Goal: Check status: Check status

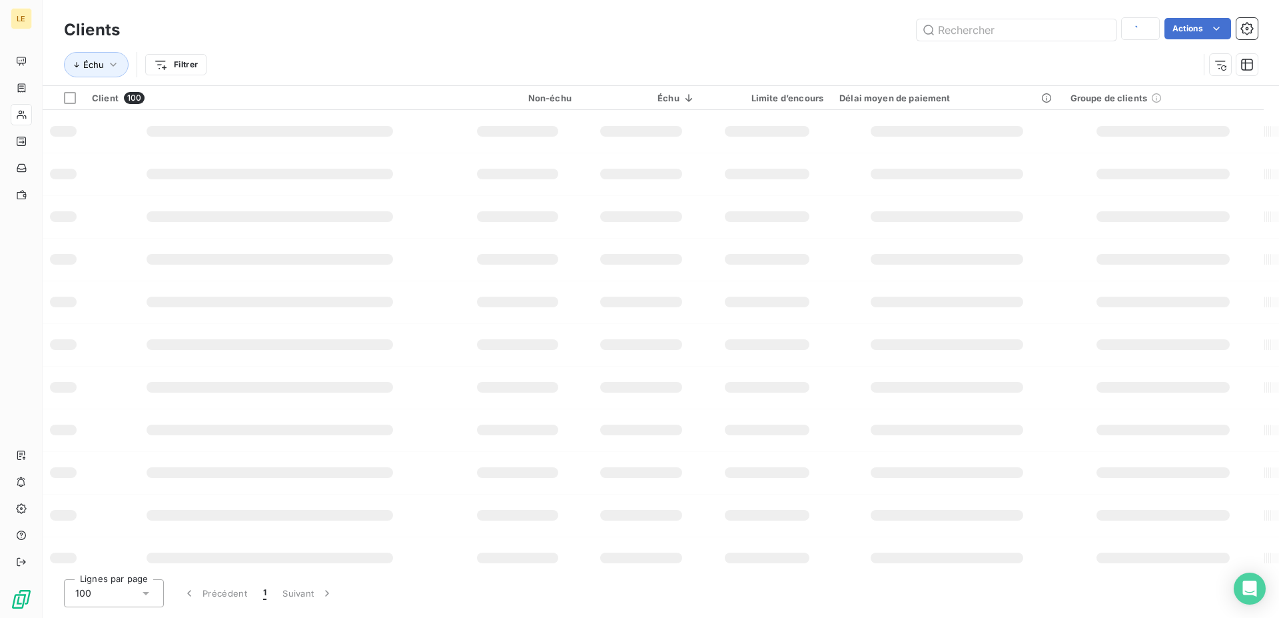
type input "flor"
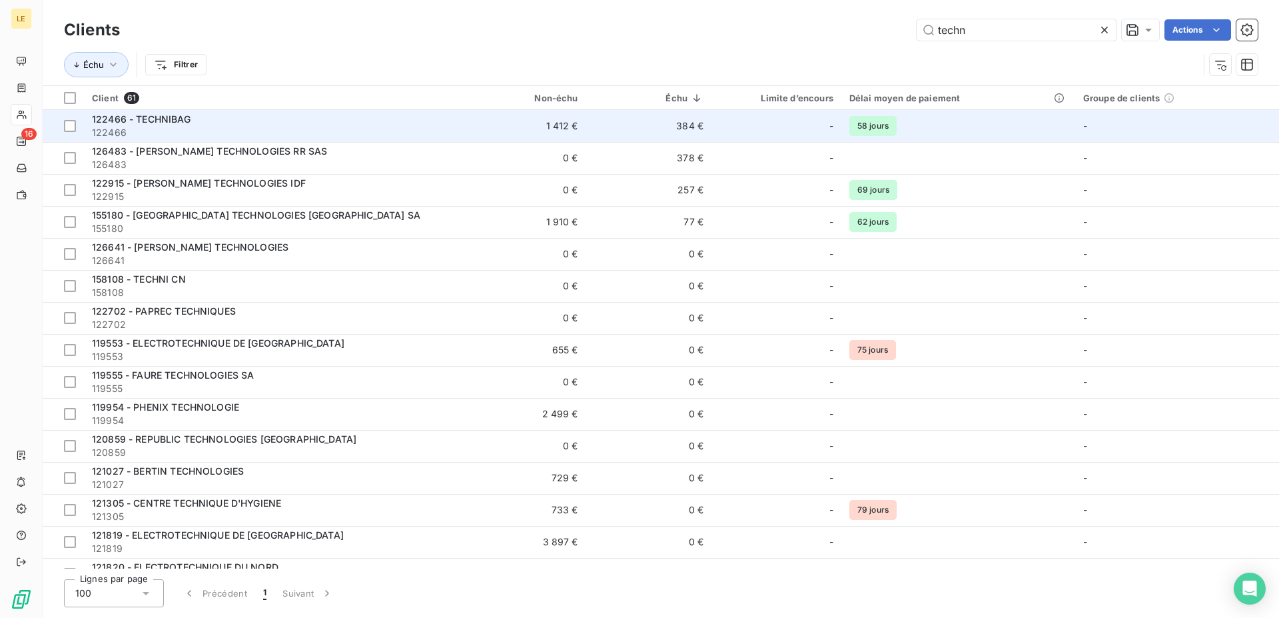
type input "techn"
click at [402, 122] on div "122466 - TECHNIBAG" at bounding box center [272, 119] width 360 height 13
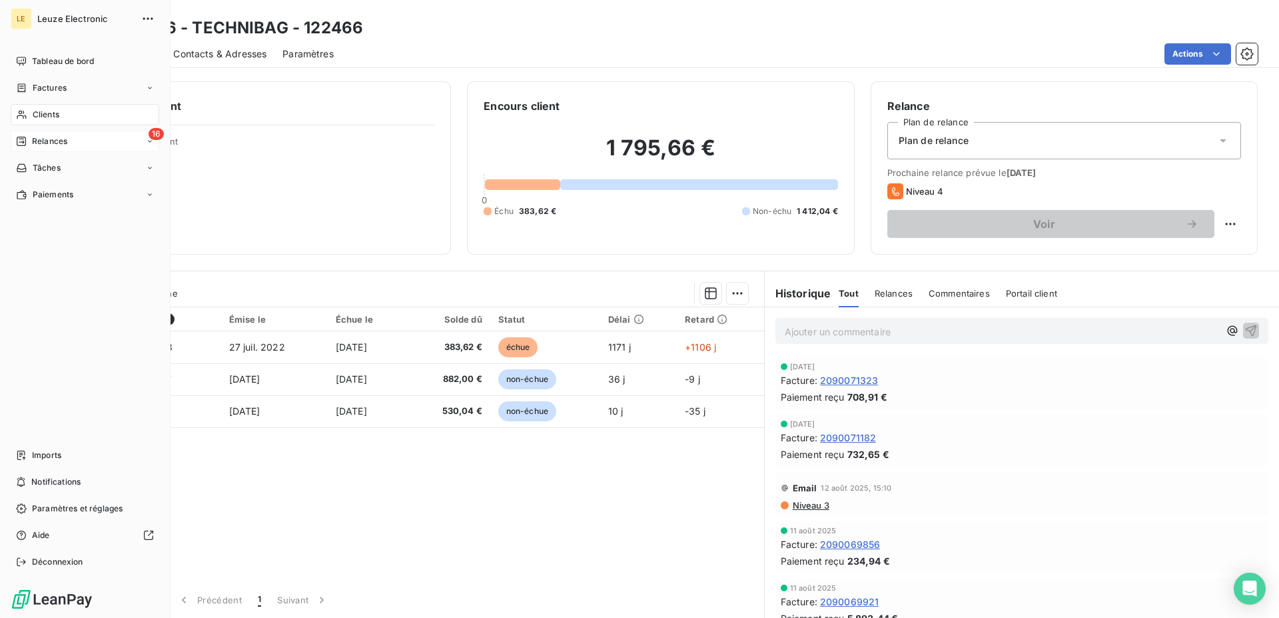
click at [39, 140] on span "Relances" at bounding box center [49, 141] width 35 height 12
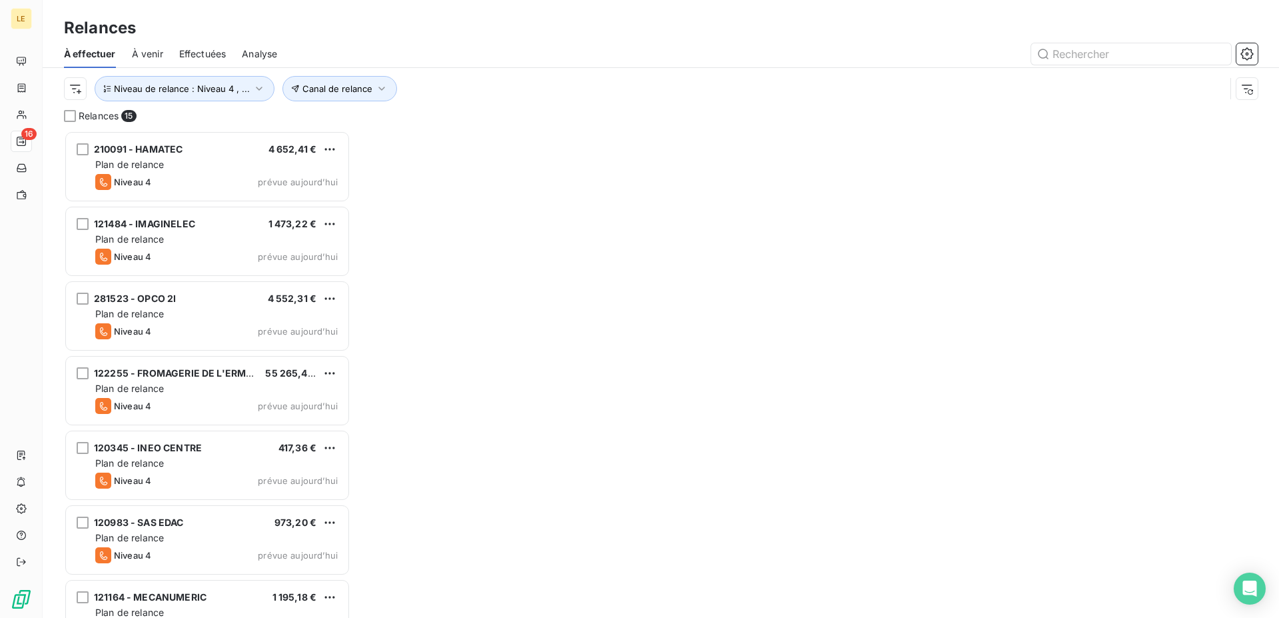
scroll to position [476, 275]
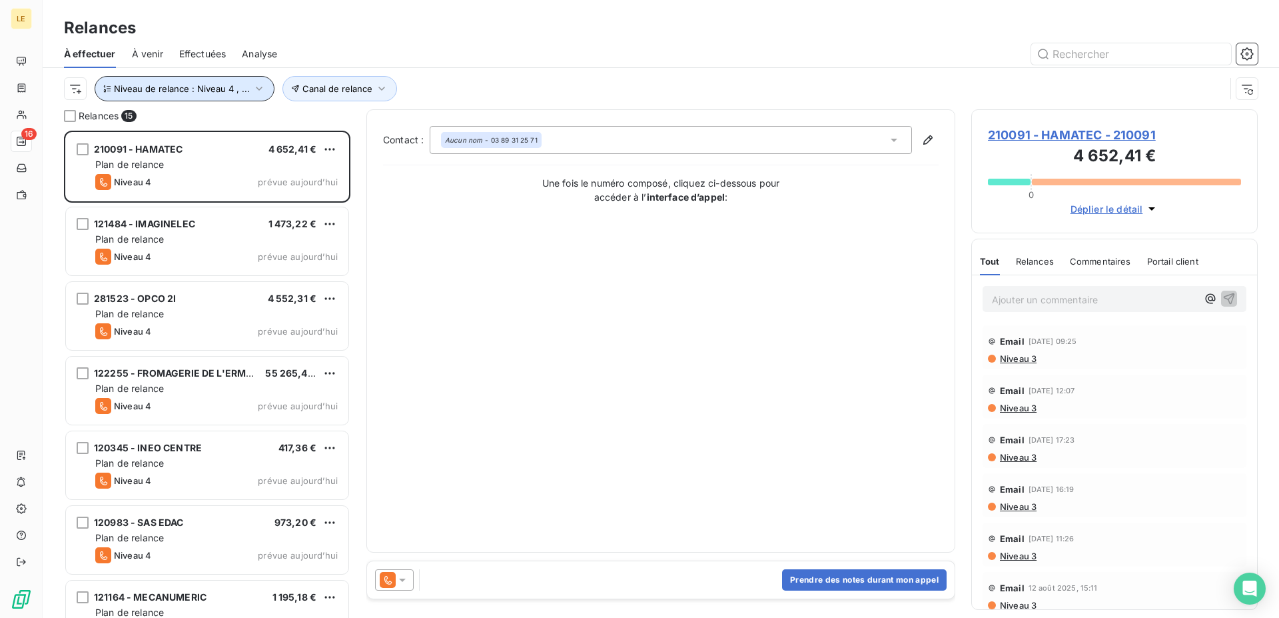
click at [209, 89] on span "Niveau de relance : Niveau 4 , ..." at bounding box center [182, 88] width 136 height 11
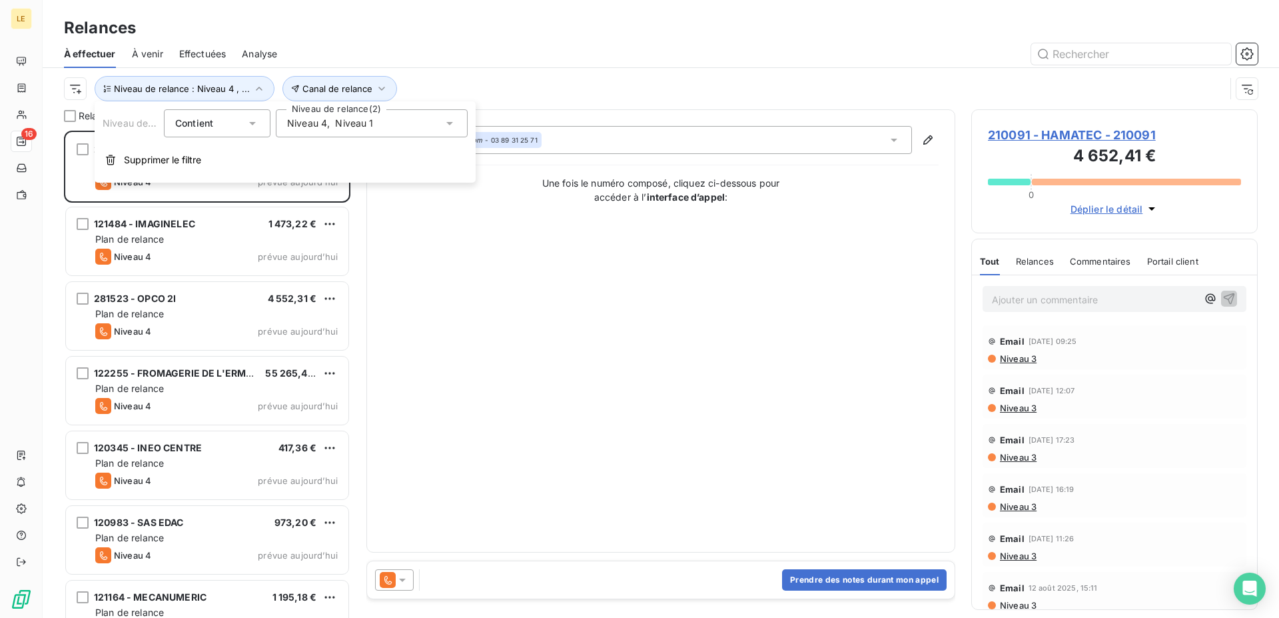
click at [338, 125] on span "Niveau 1" at bounding box center [354, 123] width 38 height 13
